Goal: Task Accomplishment & Management: Use online tool/utility

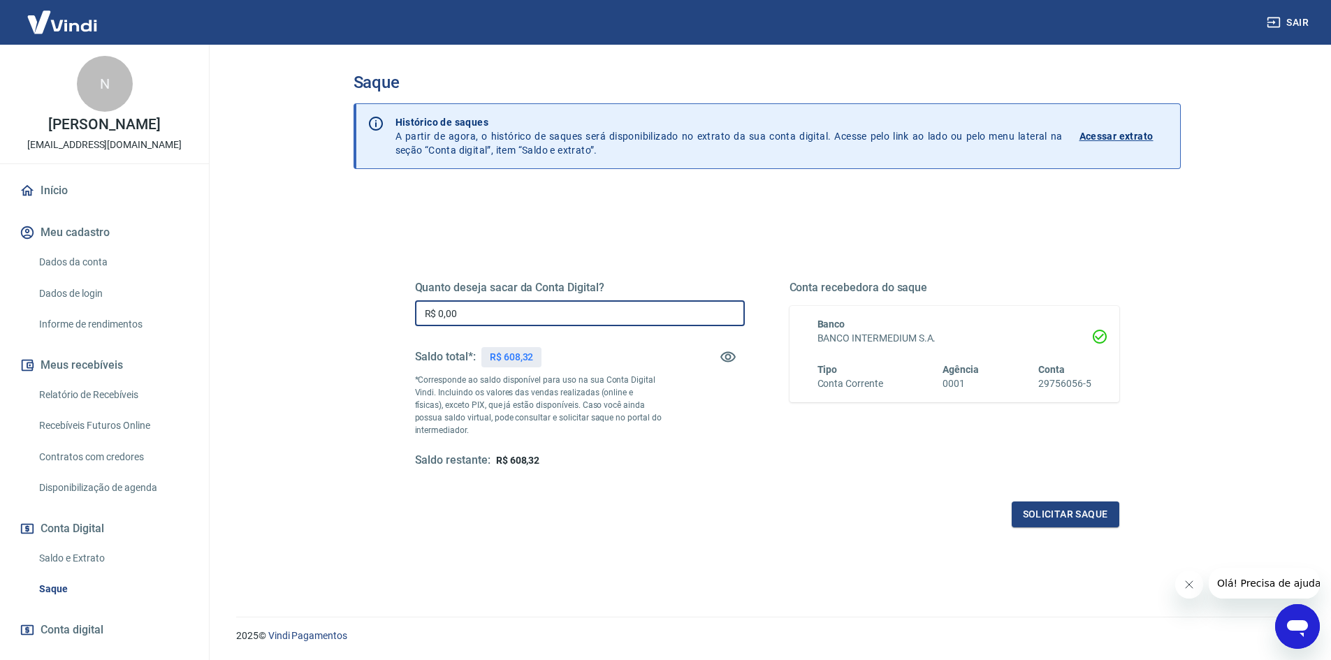
click at [563, 320] on input "R$ 0,00" at bounding box center [580, 314] width 330 height 26
type input "R$ 608,32"
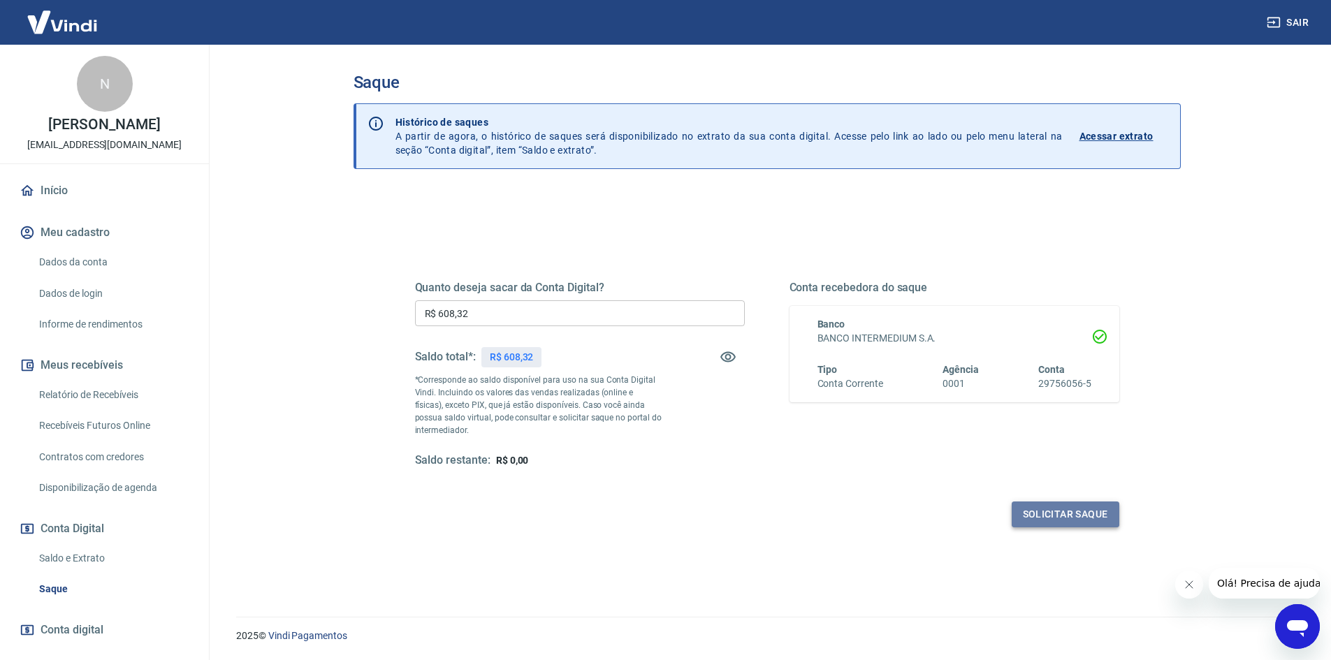
click at [1030, 516] on button "Solicitar saque" at bounding box center [1066, 515] width 108 height 26
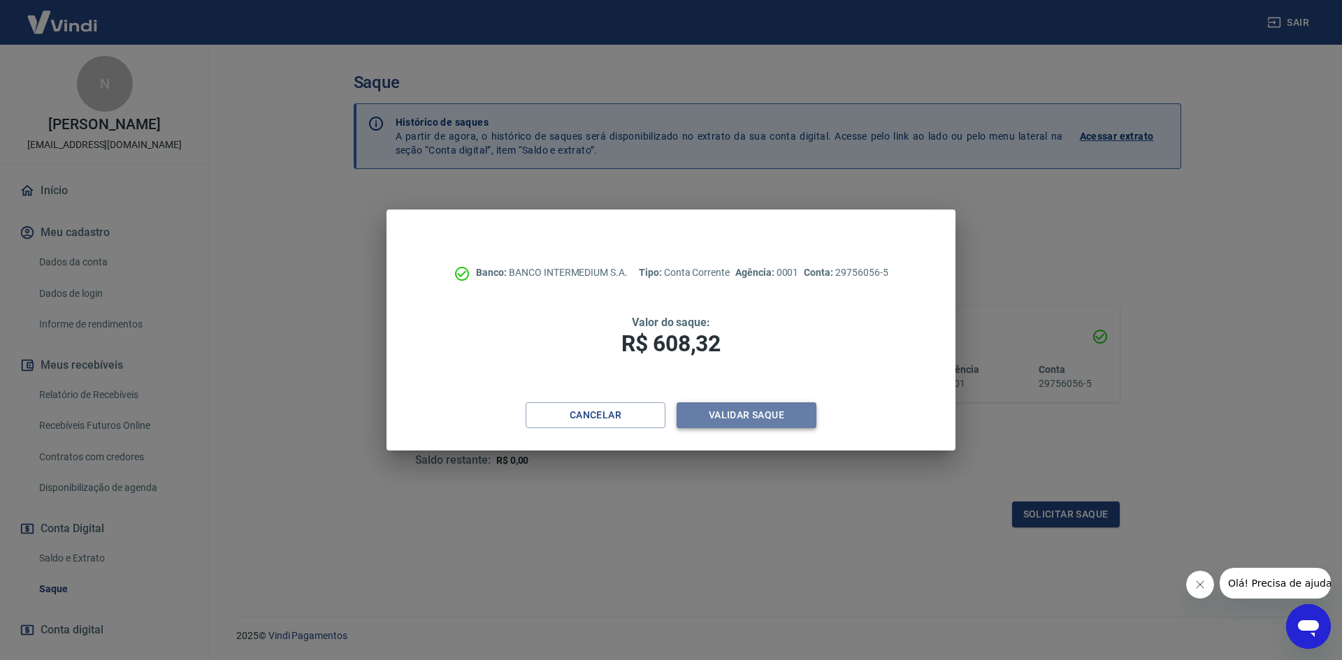
click at [755, 409] on button "Validar saque" at bounding box center [746, 416] width 140 height 26
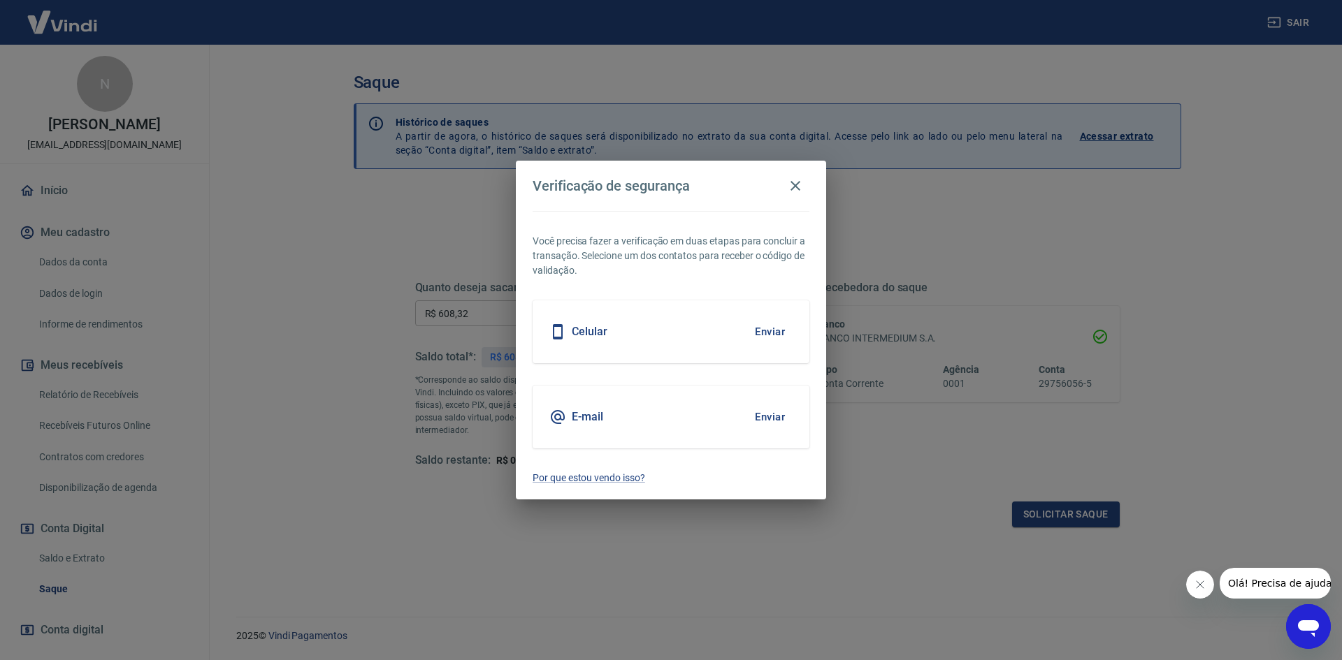
click at [765, 421] on button "Enviar" at bounding box center [769, 417] width 45 height 29
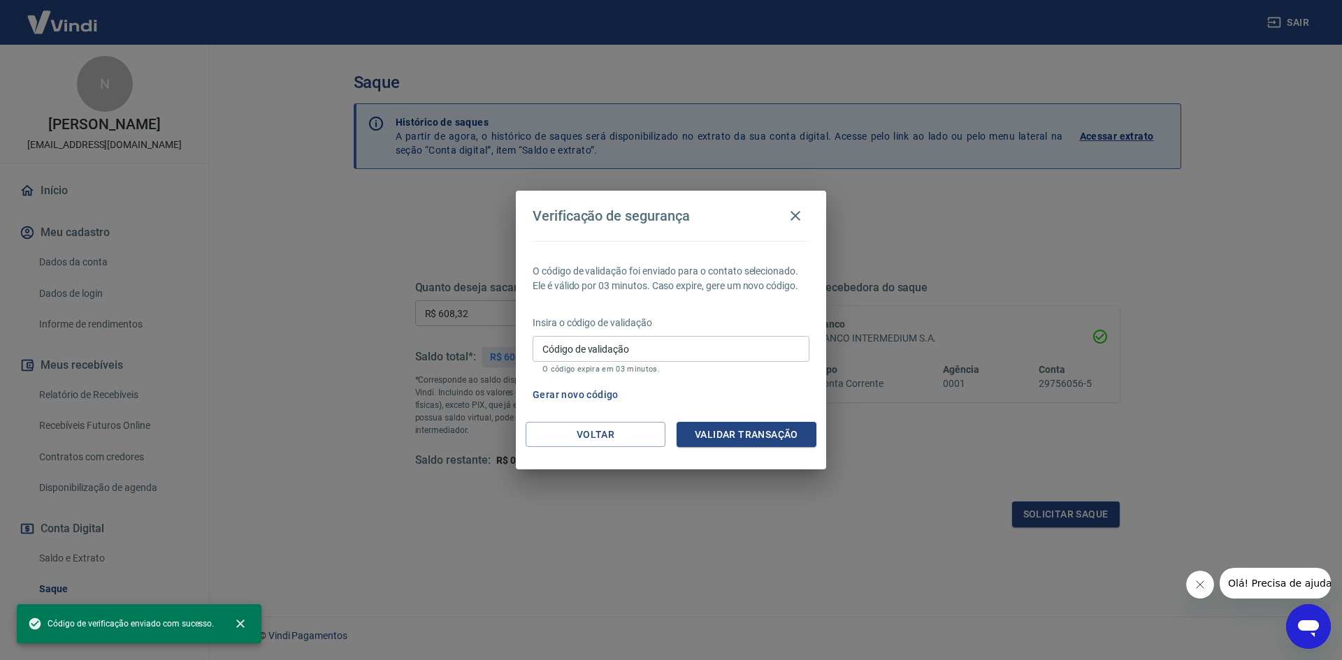
click at [625, 353] on input "Código de validação" at bounding box center [671, 349] width 277 height 26
paste input "817311"
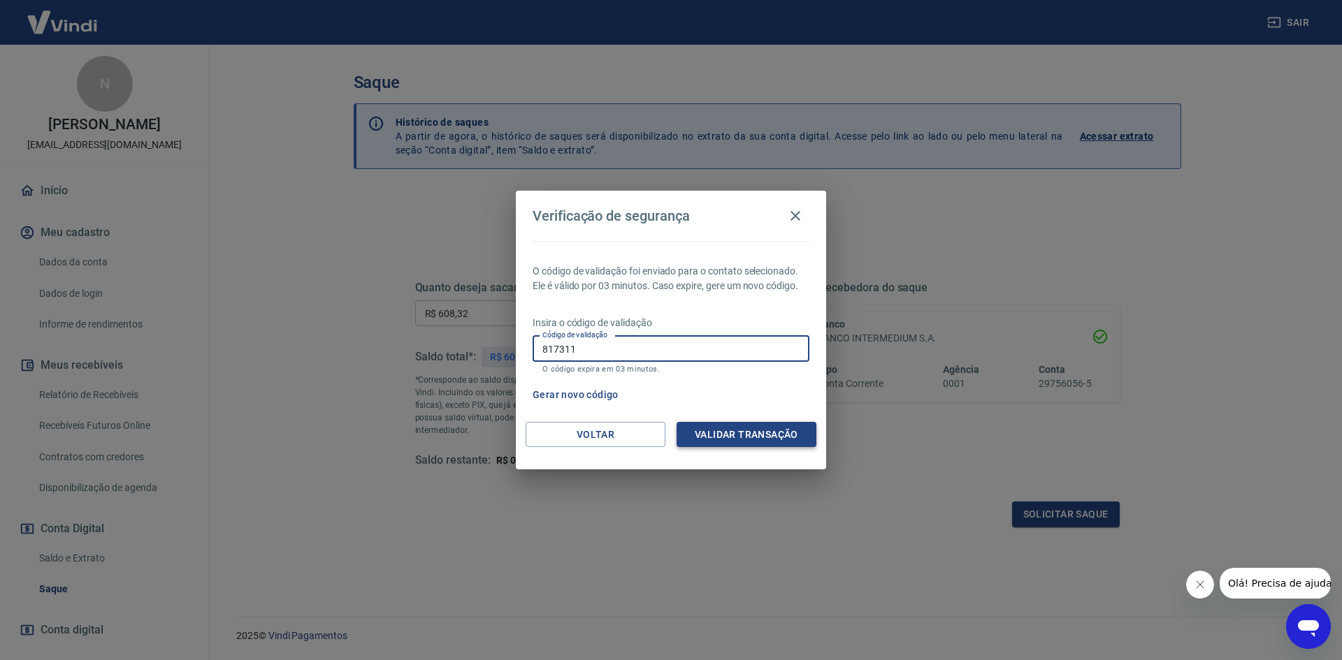
type input "817311"
click at [793, 443] on button "Validar transação" at bounding box center [746, 435] width 140 height 26
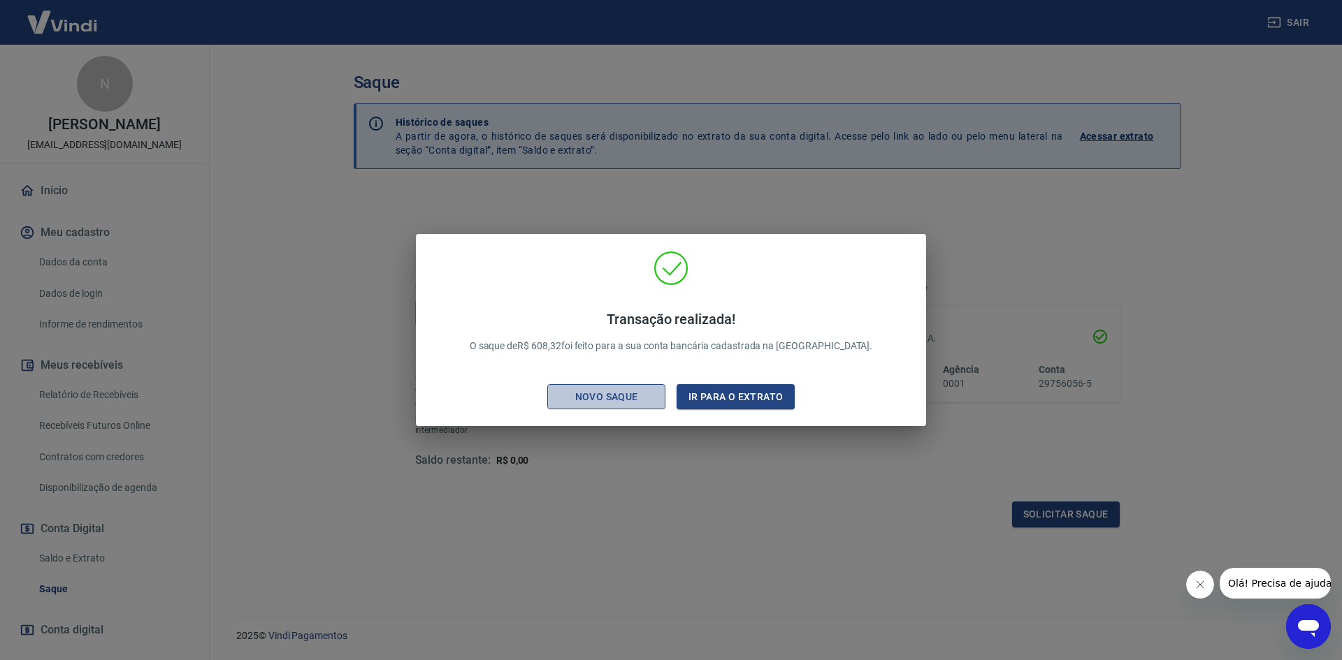
click at [616, 400] on div "Novo saque" at bounding box center [606, 397] width 96 height 17
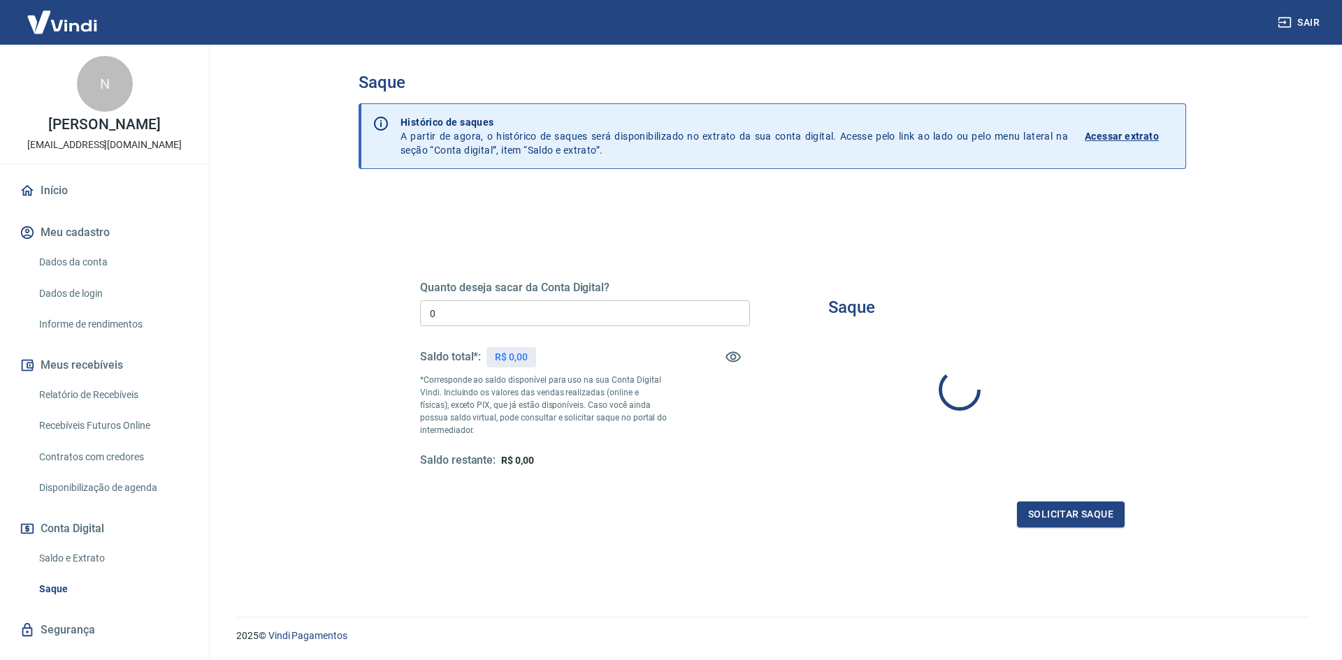
type input "R$ 0,00"
